Goal: Task Accomplishment & Management: Manage account settings

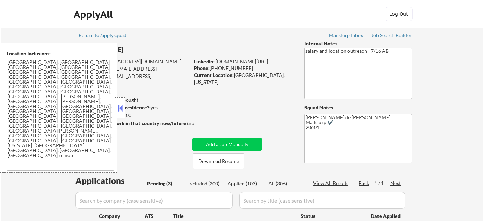
select select ""pending""
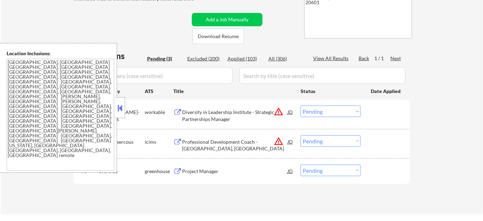
scroll to position [127, 0]
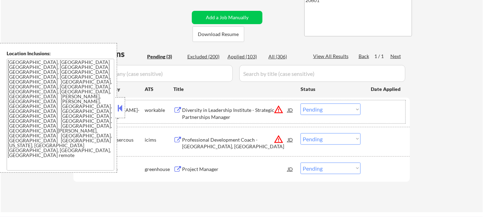
click at [126, 104] on div "daniels-solutions" at bounding box center [122, 110] width 46 height 13
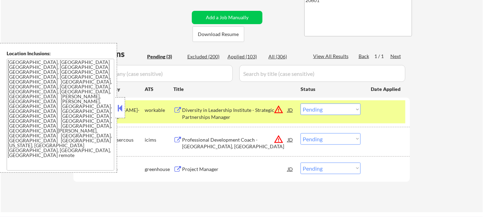
click at [121, 110] on button at bounding box center [120, 108] width 8 height 10
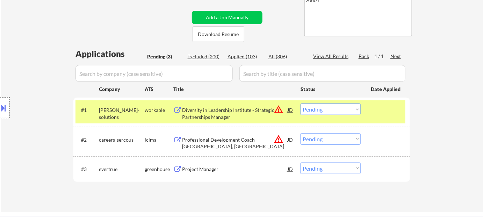
click at [320, 111] on select "Choose an option... Pending Applied Excluded (Questions) Excluded (Expired) Exc…" at bounding box center [331, 110] width 60 height 12
click at [301, 104] on select "Choose an option... Pending Applied Excluded (Questions) Excluded (Expired) Exc…" at bounding box center [331, 110] width 60 height 12
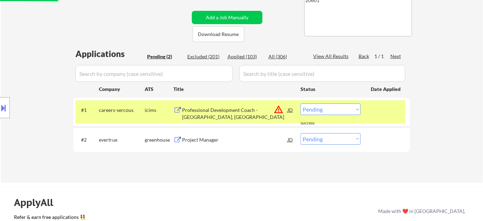
click at [336, 108] on select "Choose an option... Pending Applied Excluded (Questions) Excluded (Expired) Exc…" at bounding box center [331, 110] width 60 height 12
select select ""excluded__location_""
click at [301, 104] on select "Choose an option... Pending Applied Excluded (Questions) Excluded (Expired) Exc…" at bounding box center [331, 110] width 60 height 12
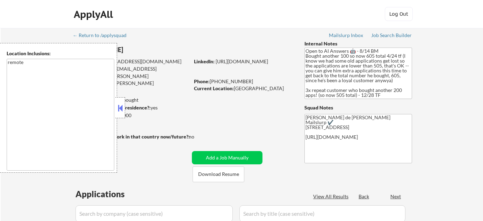
select select ""pending""
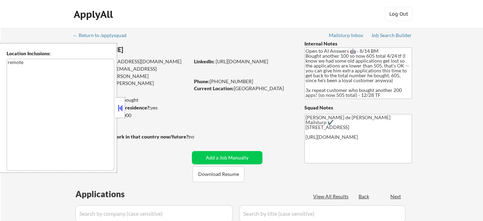
select select ""pending""
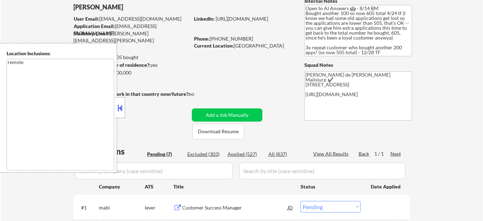
scroll to position [63, 0]
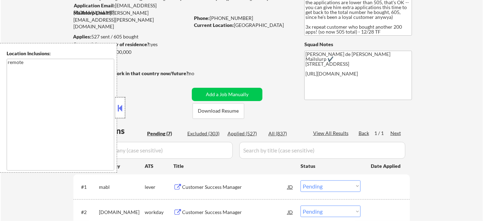
click at [125, 110] on div at bounding box center [120, 107] width 10 height 21
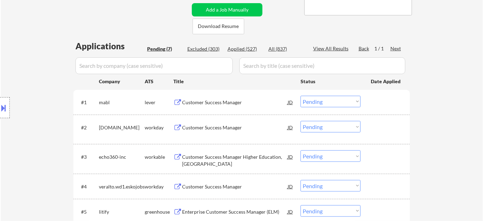
scroll to position [159, 0]
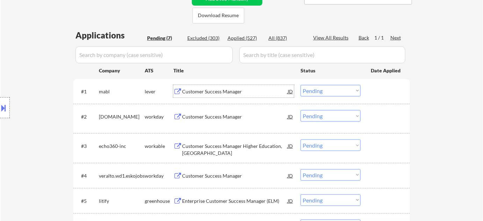
click at [238, 88] on div "Customer Success Manager" at bounding box center [235, 91] width 106 height 7
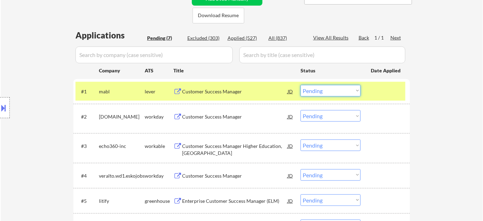
click at [353, 92] on select "Choose an option... Pending Applied Excluded (Questions) Excluded (Expired) Exc…" at bounding box center [331, 91] width 60 height 12
click at [301, 85] on select "Choose an option... Pending Applied Excluded (Questions) Excluded (Expired) Exc…" at bounding box center [331, 91] width 60 height 12
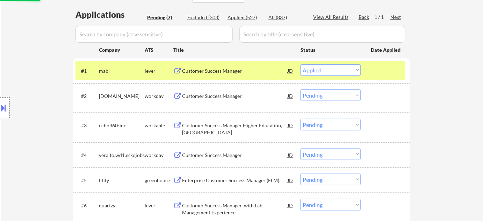
scroll to position [191, 0]
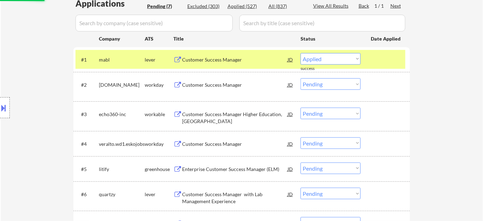
select select ""pending""
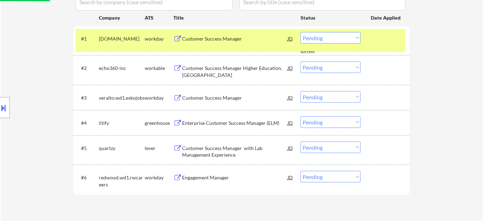
scroll to position [222, 0]
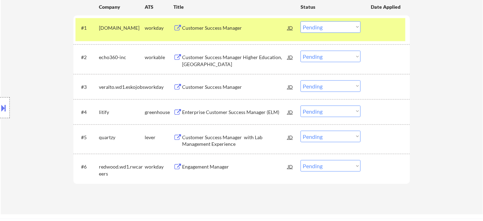
click at [241, 115] on div "Enterprise Customer Success Manager (ELM)" at bounding box center [235, 112] width 106 height 7
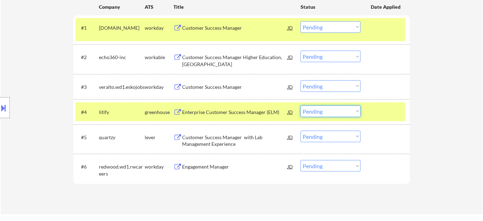
click at [326, 111] on select "Choose an option... Pending Applied Excluded (Questions) Excluded (Expired) Exc…" at bounding box center [331, 112] width 60 height 12
click at [301, 106] on select "Choose an option... Pending Applied Excluded (Questions) Excluded (Expired) Exc…" at bounding box center [331, 112] width 60 height 12
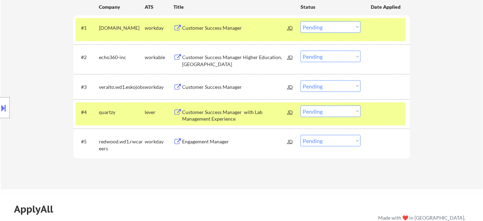
click at [213, 121] on div "Customer Success Manager with Lab Management Experience" at bounding box center [235, 116] width 106 height 14
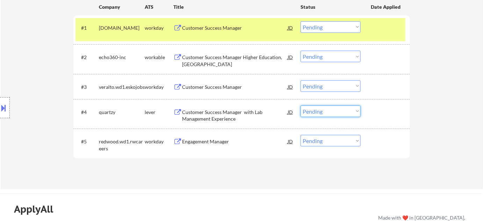
click at [320, 107] on select "Choose an option... Pending Applied Excluded (Questions) Excluded (Expired) Exc…" at bounding box center [331, 112] width 60 height 12
click at [301, 106] on select "Choose an option... Pending Applied Excluded (Questions) Excluded (Expired) Exc…" at bounding box center [331, 112] width 60 height 12
select select ""pending""
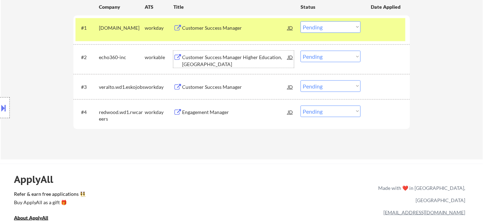
click at [205, 65] on div "Customer Success Manager Higher Education, North America" at bounding box center [235, 61] width 106 height 14
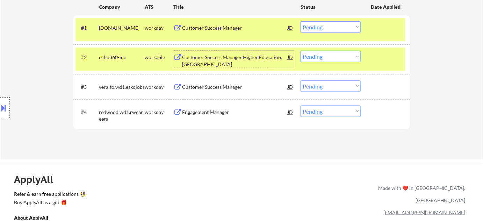
click at [316, 56] on select "Choose an option... Pending Applied Excluded (Questions) Excluded (Expired) Exc…" at bounding box center [331, 57] width 60 height 12
click at [301, 51] on select "Choose an option... Pending Applied Excluded (Questions) Excluded (Expired) Exc…" at bounding box center [331, 57] width 60 height 12
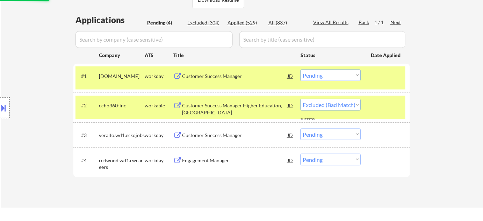
scroll to position [159, 0]
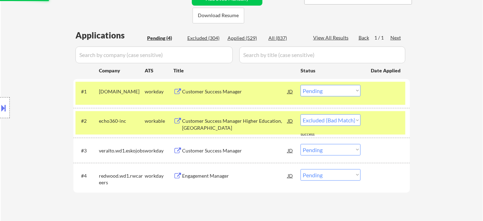
select select ""pending""
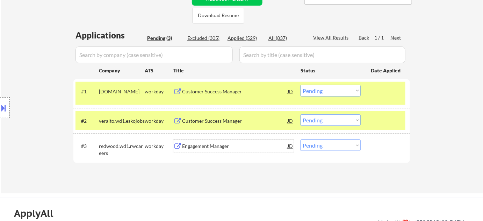
click at [218, 144] on div "Engagement Manager" at bounding box center [235, 146] width 106 height 7
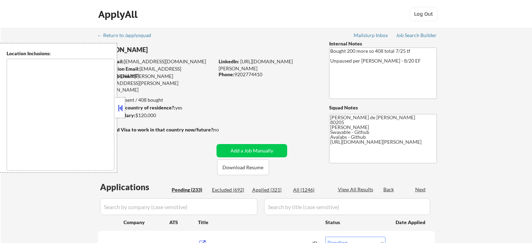
select select ""pending""
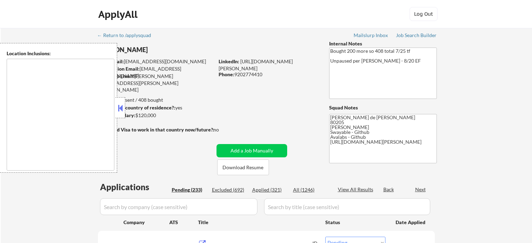
select select ""pending""
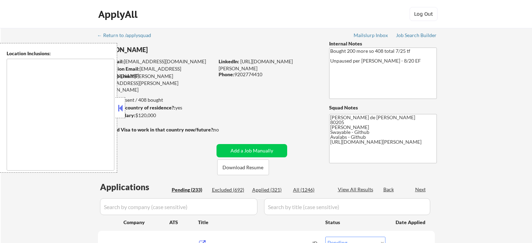
select select ""pending""
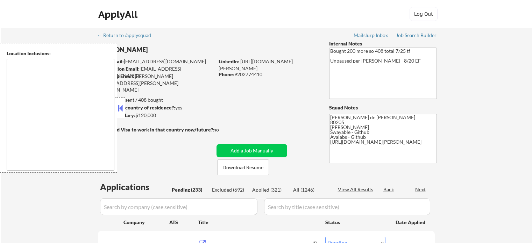
select select ""pending""
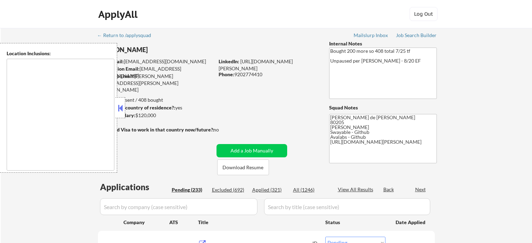
select select ""pending""
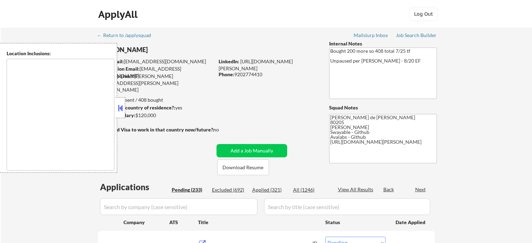
select select ""pending""
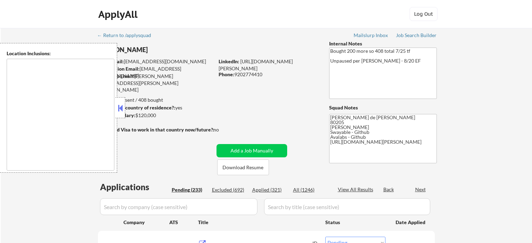
select select ""pending""
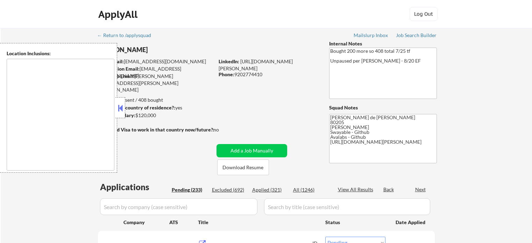
select select ""pending""
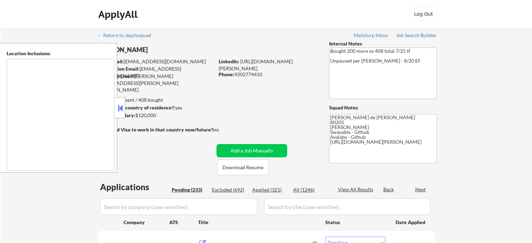
select select ""pending""
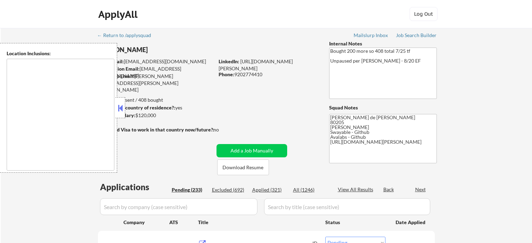
select select ""pending""
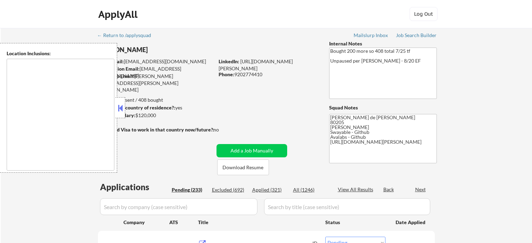
select select ""pending""
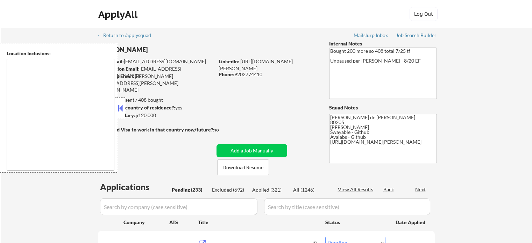
select select ""pending""
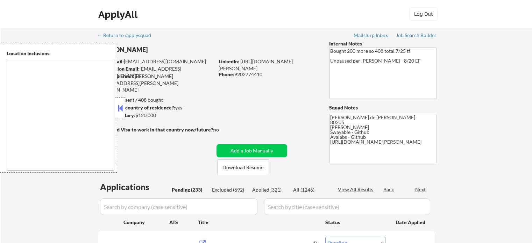
select select ""pending""
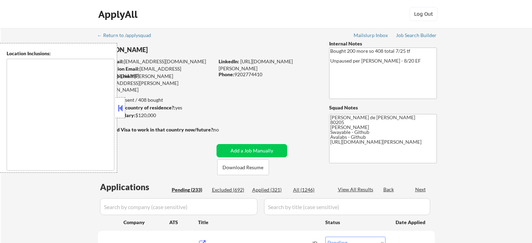
select select ""pending""
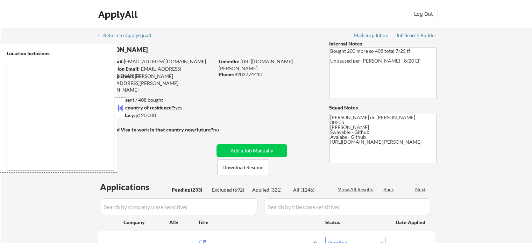
select select ""pending""
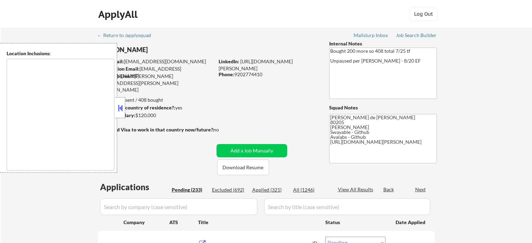
select select ""pending""
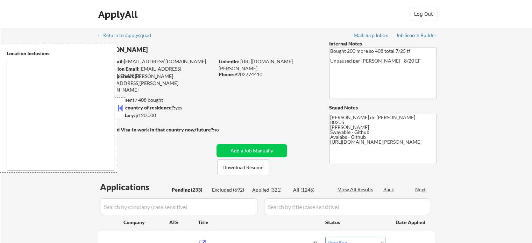
select select ""pending""
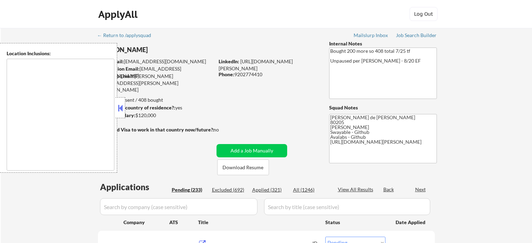
select select ""pending""
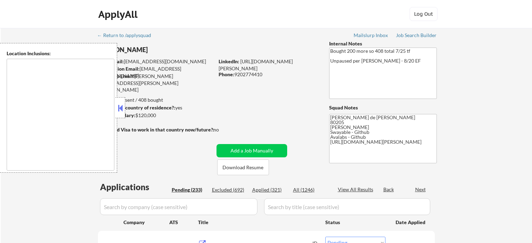
select select ""pending""
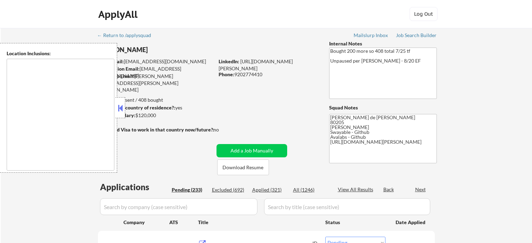
select select ""pending""
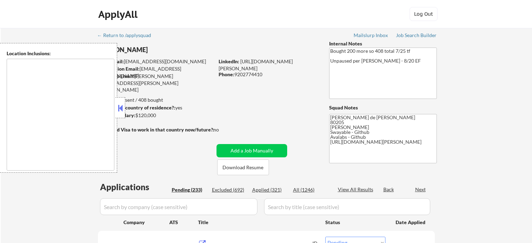
type textarea "[GEOGRAPHIC_DATA], [GEOGRAPHIC_DATA] [GEOGRAPHIC_DATA], [GEOGRAPHIC_DATA], [GEO…"
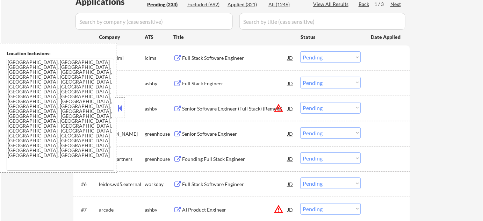
scroll to position [191, 0]
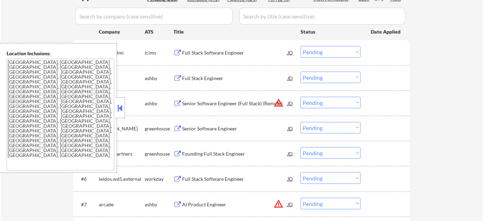
click at [121, 109] on button at bounding box center [120, 108] width 8 height 10
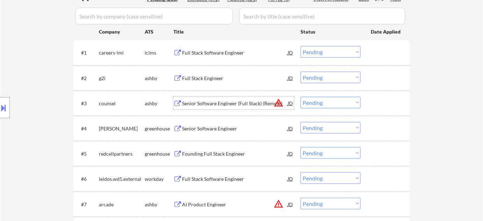
click at [218, 106] on div "Senior Software Engineer (Full Stack) (Remote)" at bounding box center [235, 103] width 106 height 7
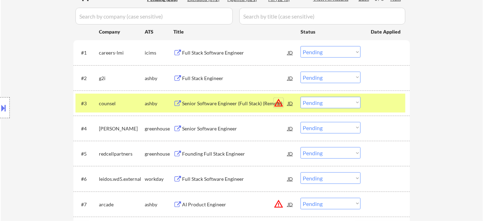
click at [277, 104] on button "warning_amber" at bounding box center [279, 103] width 10 height 10
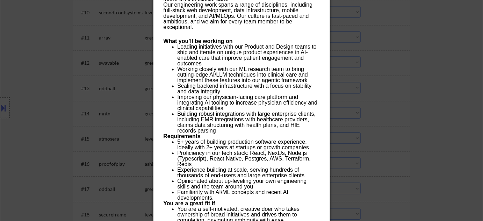
scroll to position [445, 0]
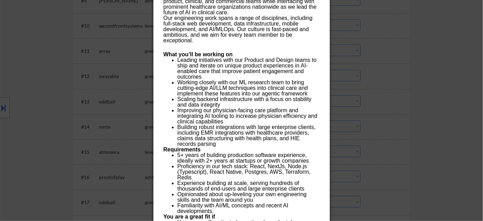
click at [436, 122] on div at bounding box center [241, 110] width 483 height 221
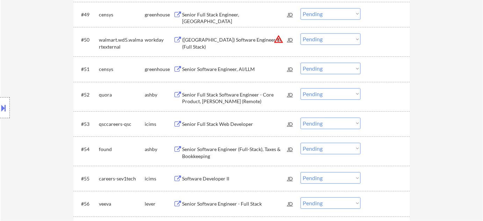
scroll to position [1461, 0]
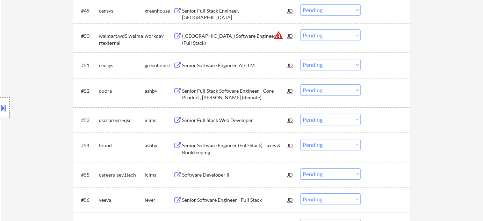
click at [345, 38] on select "Choose an option... Pending Applied Excluded (Questions) Excluded (Expired) Exc…" at bounding box center [331, 35] width 60 height 12
click at [301, 29] on select "Choose an option... Pending Applied Excluded (Questions) Excluded (Expired) Exc…" at bounding box center [331, 35] width 60 height 12
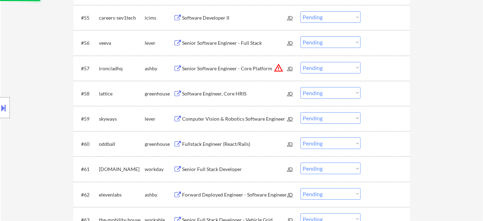
scroll to position [1611, 0]
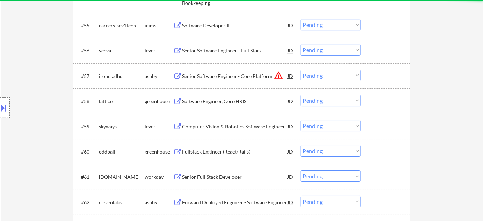
select select ""pending""
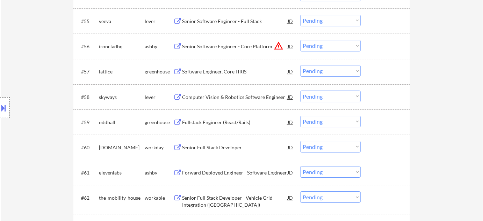
click at [347, 45] on select "Choose an option... Pending Applied Excluded (Questions) Excluded (Expired) Exc…" at bounding box center [331, 46] width 60 height 12
click at [301, 40] on select "Choose an option... Pending Applied Excluded (Questions) Excluded (Expired) Exc…" at bounding box center [331, 46] width 60 height 12
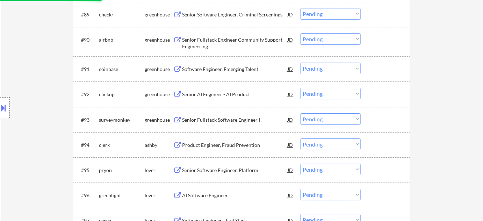
scroll to position [2787, 0]
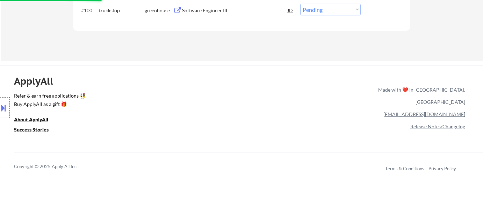
select select ""pending""
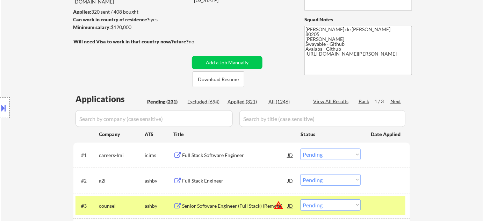
scroll to position [99, 0]
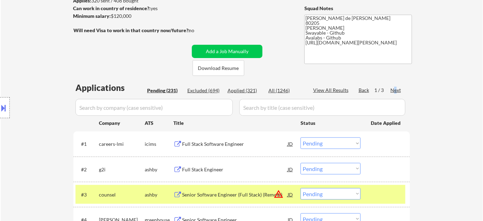
click at [396, 90] on div "Next" at bounding box center [396, 90] width 11 height 7
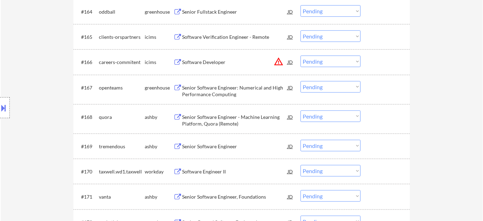
scroll to position [1930, 0]
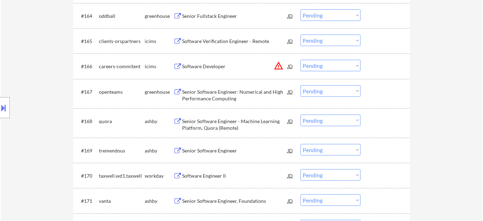
click at [280, 66] on button "warning_amber" at bounding box center [279, 66] width 10 height 10
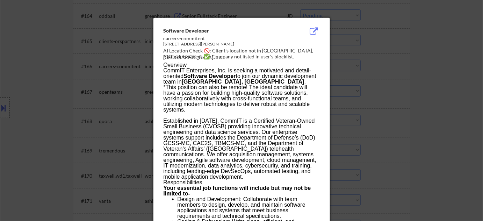
click at [382, 94] on div at bounding box center [241, 110] width 483 height 221
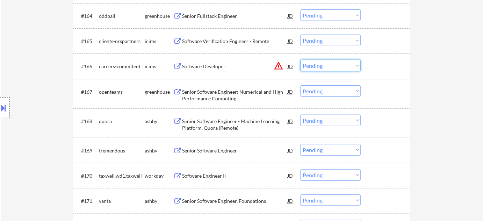
click at [336, 69] on select "Choose an option... Pending Applied Excluded (Questions) Excluded (Expired) Exc…" at bounding box center [331, 66] width 60 height 12
click at [301, 60] on select "Choose an option... Pending Applied Excluded (Questions) Excluded (Expired) Exc…" at bounding box center [331, 66] width 60 height 12
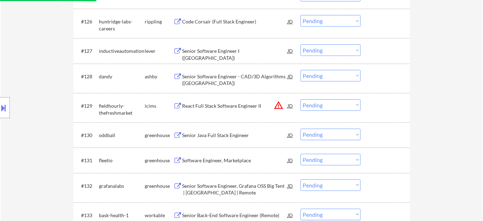
scroll to position [881, 0]
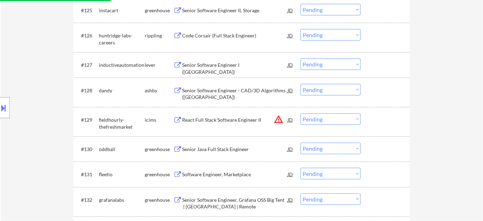
click at [281, 117] on button "warning_amber" at bounding box center [279, 119] width 10 height 10
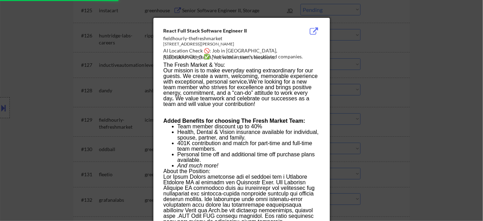
click at [353, 120] on div at bounding box center [241, 110] width 483 height 221
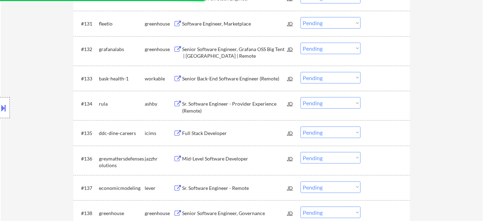
scroll to position [1104, 0]
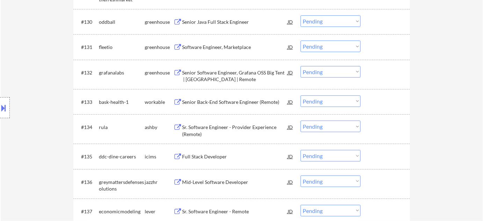
select select ""pending""
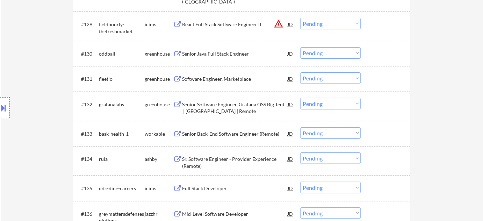
scroll to position [881, 0]
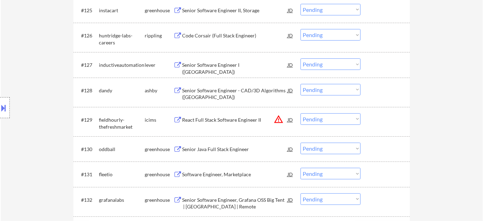
click at [327, 122] on select "Choose an option... Pending Applied Excluded (Questions) Excluded (Expired) Exc…" at bounding box center [331, 119] width 60 height 12
click at [301, 113] on select "Choose an option... Pending Applied Excluded (Questions) Excluded (Expired) Exc…" at bounding box center [331, 119] width 60 height 12
select select ""pending""
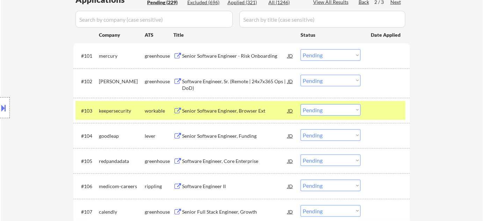
scroll to position [119, 0]
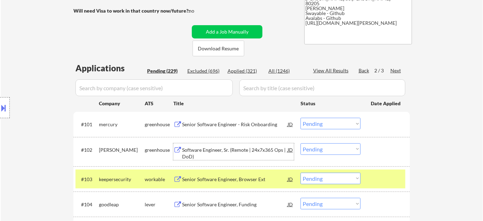
click at [207, 148] on div "Software Engineer, Sr. (Remote | 24x7x365 Ops | DoD)" at bounding box center [235, 154] width 106 height 14
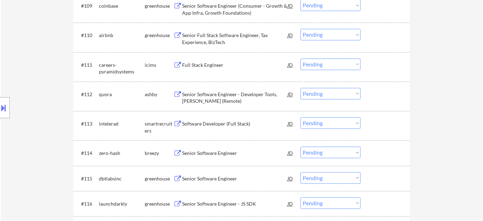
scroll to position [445, 0]
click at [228, 113] on div "#113 intelerad smartrecruiters Software Developer (Full Stack) JD Choose an opt…" at bounding box center [241, 124] width 330 height 23
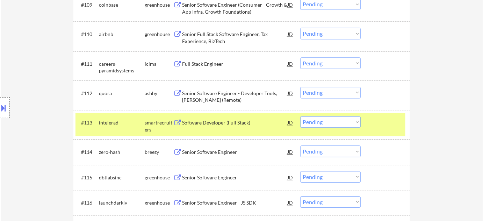
click at [222, 120] on div "Software Developer (Full Stack)" at bounding box center [235, 122] width 106 height 7
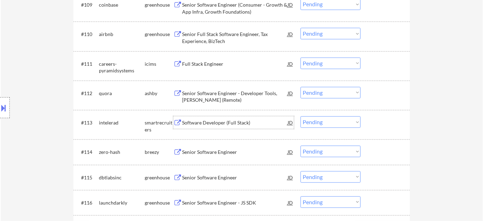
click at [327, 124] on select "Choose an option... Pending Applied Excluded (Questions) Excluded (Expired) Exc…" at bounding box center [331, 122] width 60 height 12
click at [301, 116] on select "Choose an option... Pending Applied Excluded (Questions) Excluded (Expired) Exc…" at bounding box center [331, 122] width 60 height 12
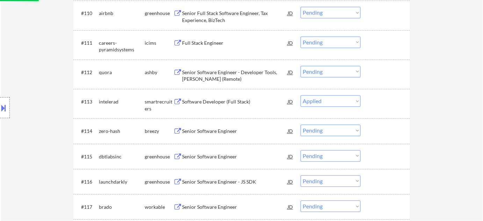
scroll to position [477, 0]
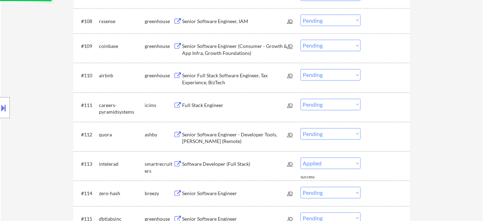
select select ""pending""
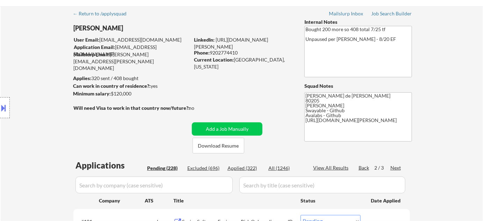
scroll to position [31, 0]
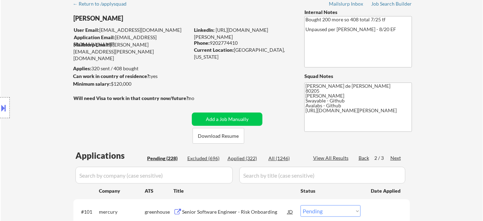
click at [250, 156] on div "Applied (322)" at bounding box center [245, 158] width 35 height 7
select select ""applied""
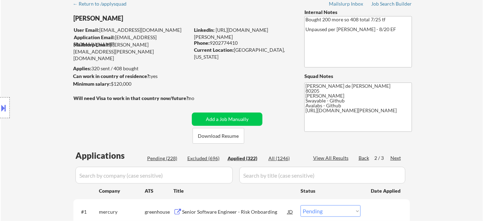
select select ""applied""
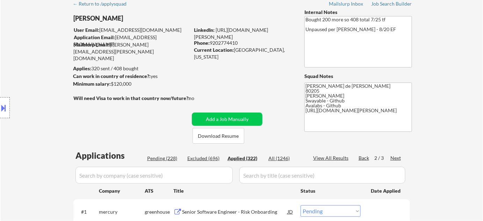
select select ""applied""
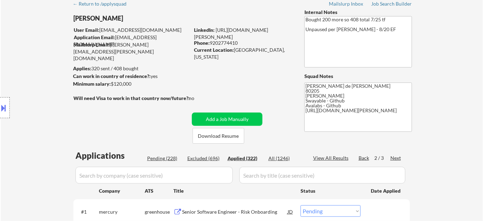
select select ""applied""
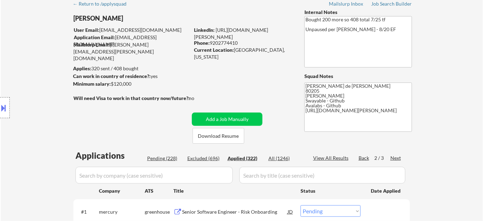
select select ""applied""
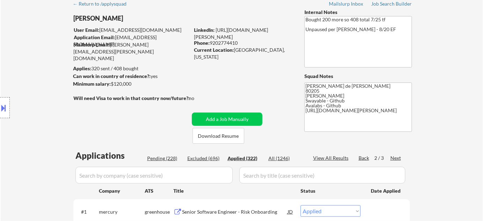
select select ""applied""
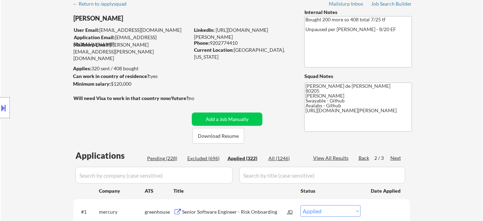
select select ""applied""
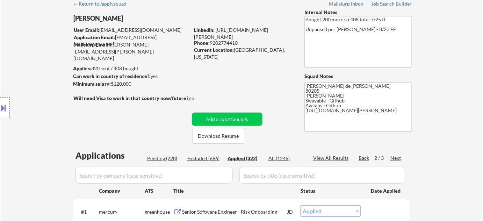
select select ""applied""
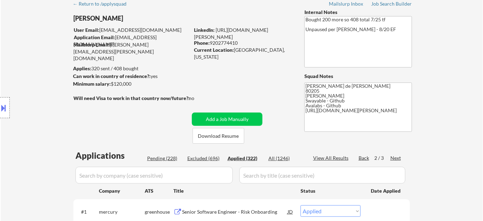
select select ""applied""
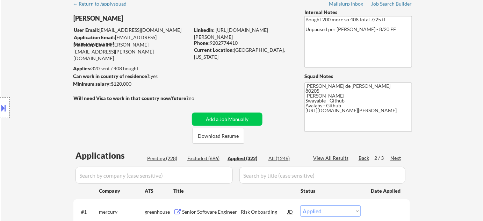
select select ""applied""
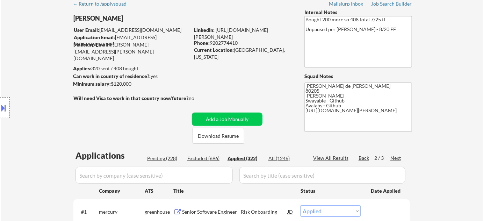
select select ""applied""
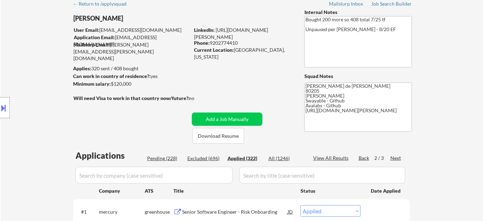
select select ""applied""
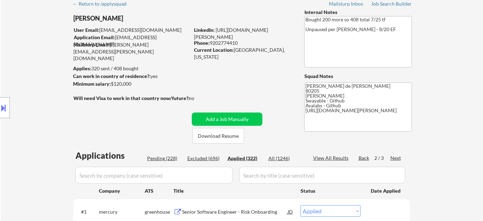
select select ""applied""
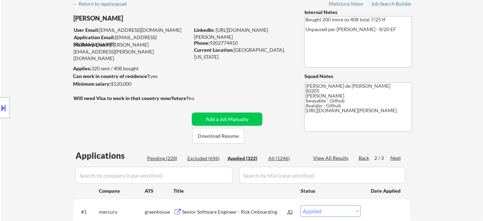
select select ""applied""
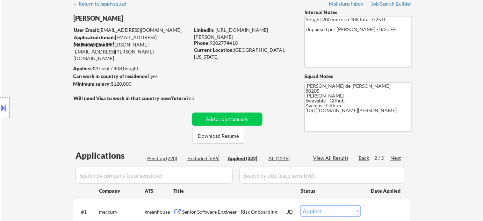
select select ""applied""
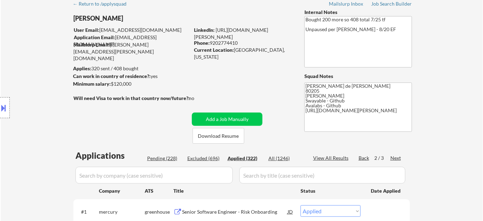
select select ""applied""
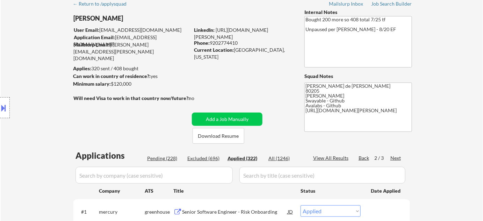
select select ""applied""
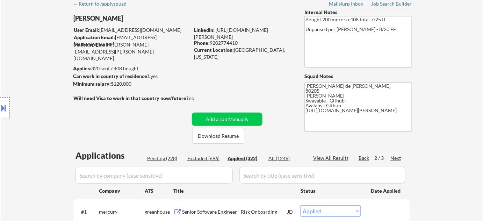
select select ""applied""
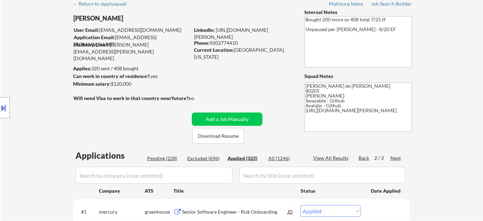
select select ""applied""
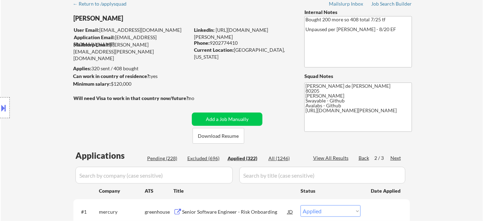
select select ""applied""
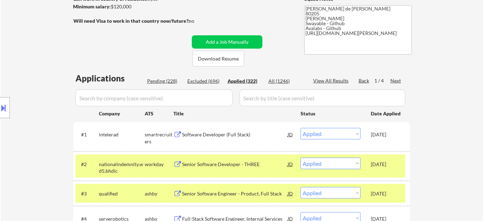
scroll to position [95, 0]
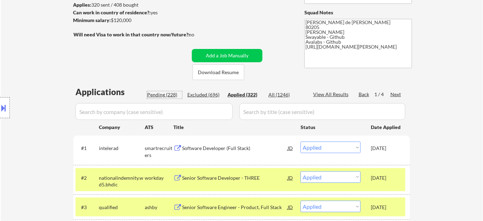
click at [162, 94] on div "Pending (228)" at bounding box center [164, 94] width 35 height 7
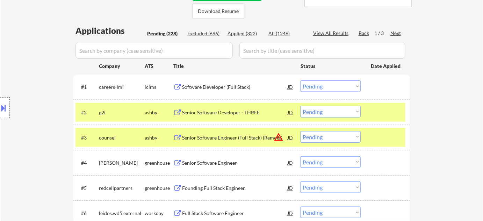
scroll to position [159, 0]
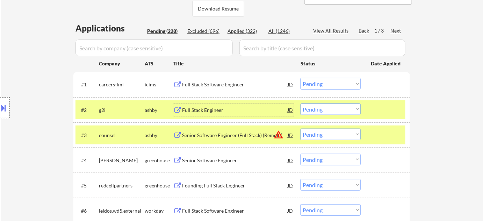
click at [210, 107] on div "Full Stack Engineer" at bounding box center [235, 110] width 106 height 7
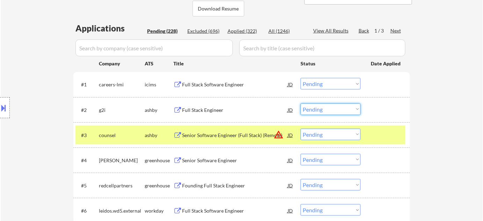
click at [338, 110] on select "Choose an option... Pending Applied Excluded (Questions) Excluded (Expired) Exc…" at bounding box center [331, 110] width 60 height 12
click at [301, 104] on select "Choose an option... Pending Applied Excluded (Questions) Excluded (Expired) Exc…" at bounding box center [331, 110] width 60 height 12
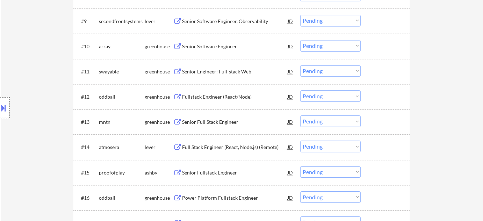
scroll to position [413, 0]
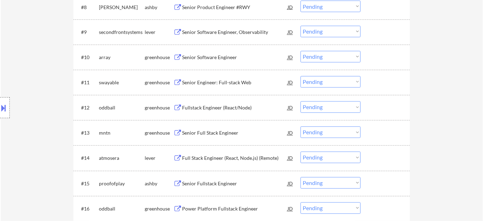
click at [227, 111] on div "Fullstack Engineer (React/Node)" at bounding box center [235, 108] width 106 height 7
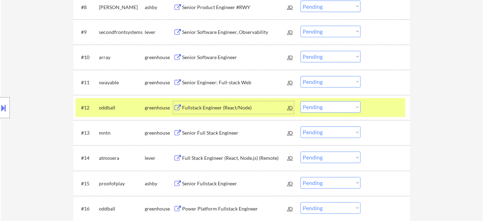
click at [336, 112] on select "Choose an option... Pending Applied Excluded (Questions) Excluded (Expired) Exc…" at bounding box center [331, 107] width 60 height 12
click at [301, 101] on select "Choose an option... Pending Applied Excluded (Questions) Excluded (Expired) Exc…" at bounding box center [331, 107] width 60 height 12
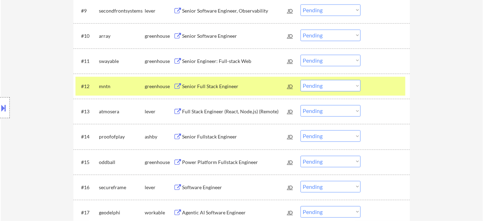
scroll to position [445, 0]
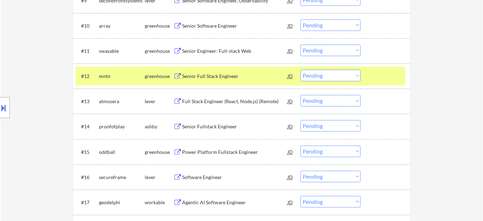
click at [227, 150] on div "Power Platform Fullstack Engineer" at bounding box center [235, 152] width 106 height 7
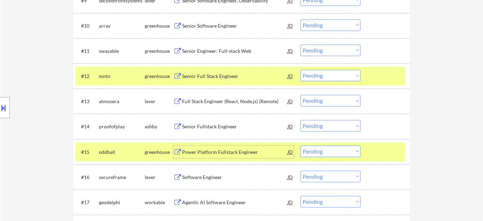
click at [341, 146] on select "Choose an option... Pending Applied Excluded (Questions) Excluded (Expired) Exc…" at bounding box center [331, 151] width 60 height 12
click at [301, 145] on select "Choose an option... Pending Applied Excluded (Questions) Excluded (Expired) Exc…" at bounding box center [331, 151] width 60 height 12
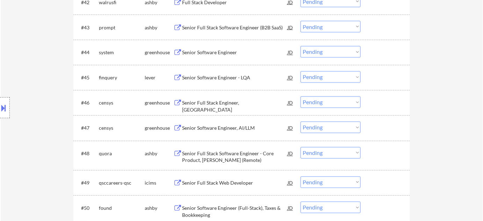
scroll to position [1303, 0]
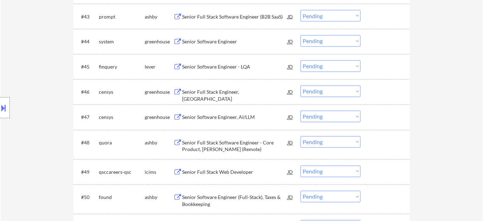
click at [226, 170] on div "Senior Full Stack Web Developer" at bounding box center [235, 172] width 106 height 7
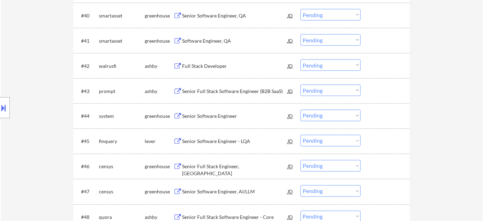
scroll to position [1240, 0]
